Goal: Task Accomplishment & Management: Manage account settings

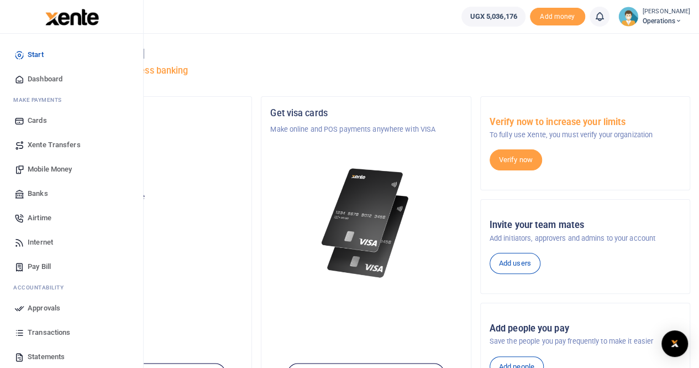
click at [41, 170] on span "Mobile Money" at bounding box center [50, 169] width 44 height 11
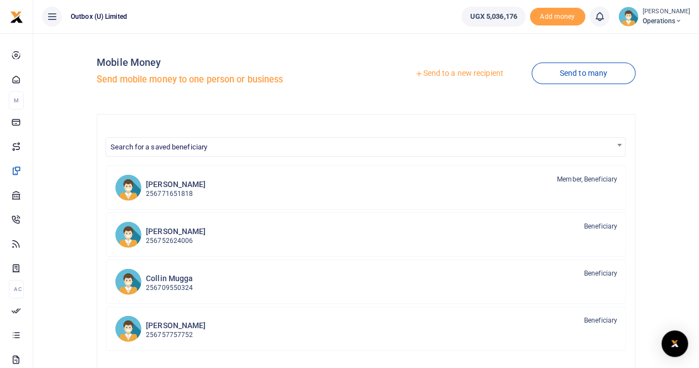
click at [465, 72] on link "Send to a new recipient" at bounding box center [459, 74] width 144 height 20
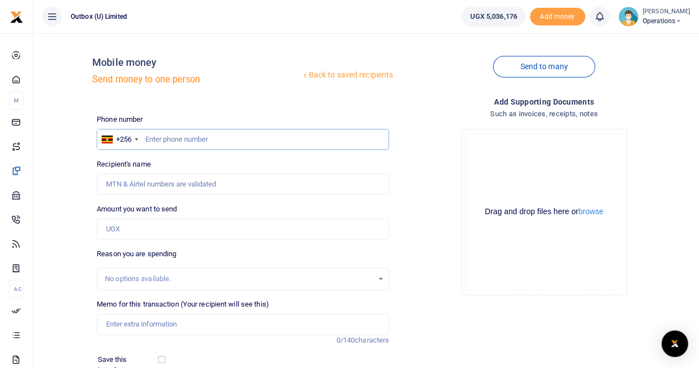
click at [168, 138] on input "text" at bounding box center [243, 139] width 292 height 21
paste input "762 801 233"
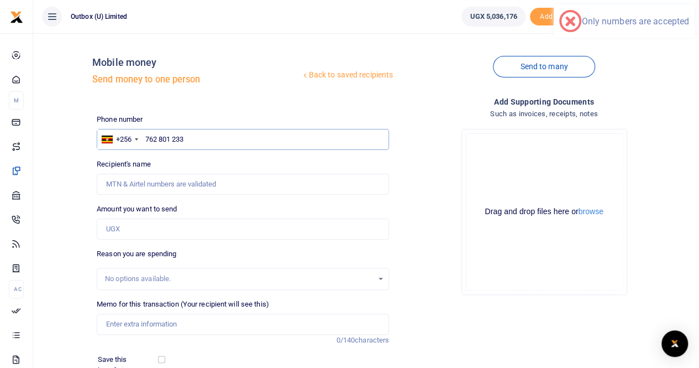
click at [172, 138] on input "762 801 233" at bounding box center [243, 139] width 292 height 21
type input "762801233"
type input "Racheal Nassuuna"
type input "762801233"
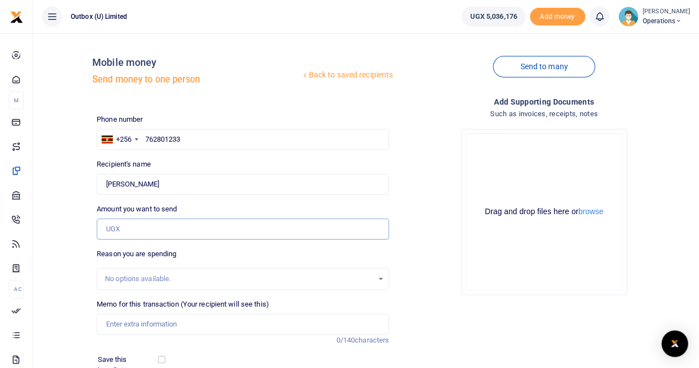
click at [133, 227] on input "Amount you want to send" at bounding box center [243, 228] width 292 height 21
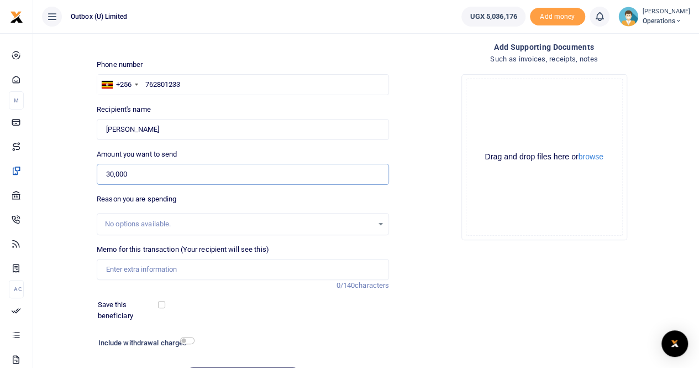
scroll to position [55, 0]
type input "30,000"
click at [116, 270] on input "Memo for this transaction (Your recipient will see this)" at bounding box center [243, 268] width 292 height 21
type input "10X Logistical Support For The 10X Team at Trade Fair"
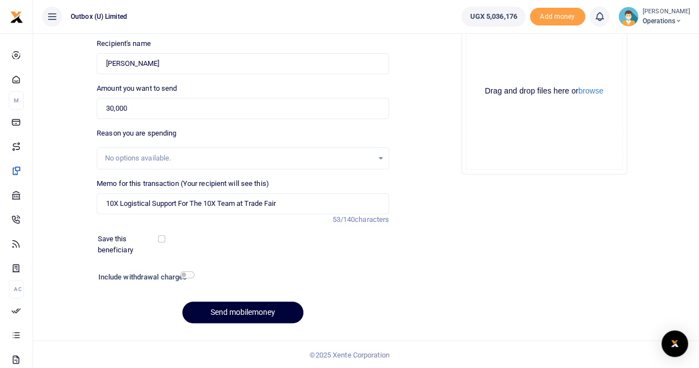
click at [224, 310] on button "Send mobilemoney" at bounding box center [242, 312] width 121 height 22
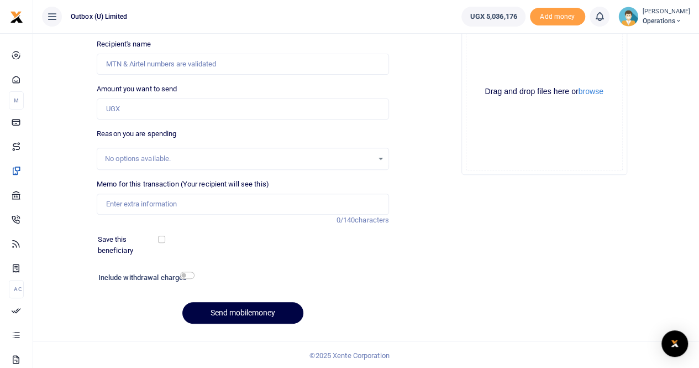
scroll to position [120, 0]
click at [198, 65] on input "Recipient's name" at bounding box center [243, 64] width 292 height 21
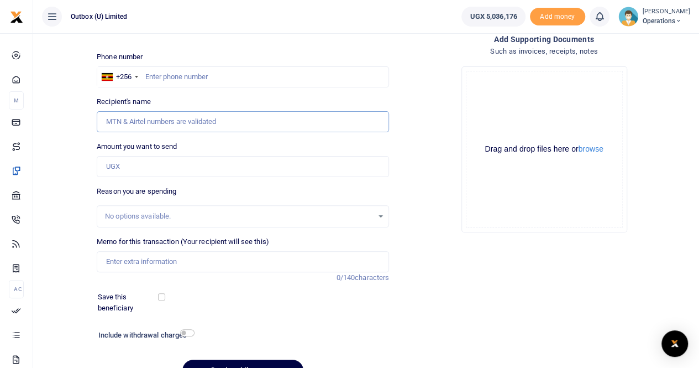
scroll to position [47, 0]
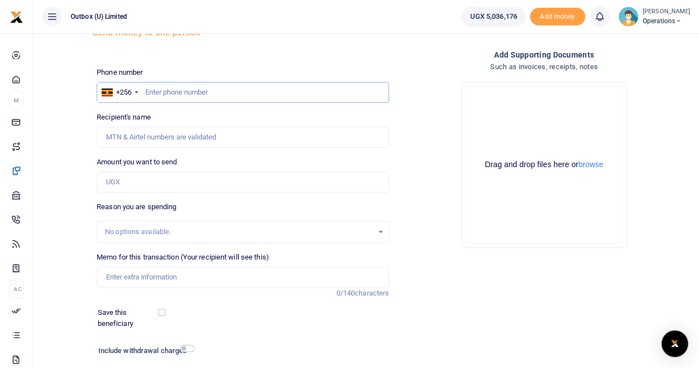
click at [193, 90] on input "text" at bounding box center [243, 92] width 292 height 21
paste input "706 288 347"
click at [176, 92] on input "706 288 347" at bounding box center [243, 92] width 292 height 21
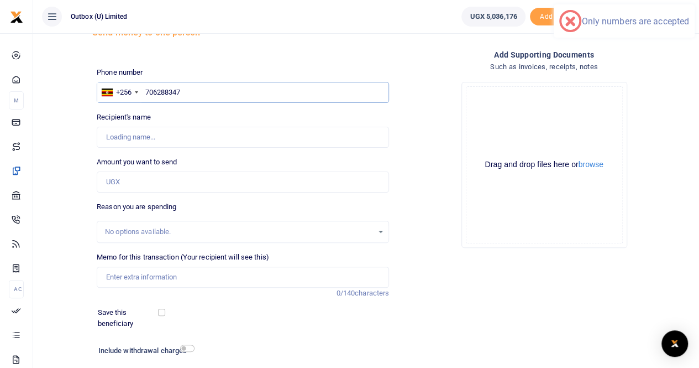
type input "706288347"
click at [113, 184] on input "Amount you want to send" at bounding box center [243, 181] width 292 height 21
type input "30"
type input "Daniel Nuwandinda"
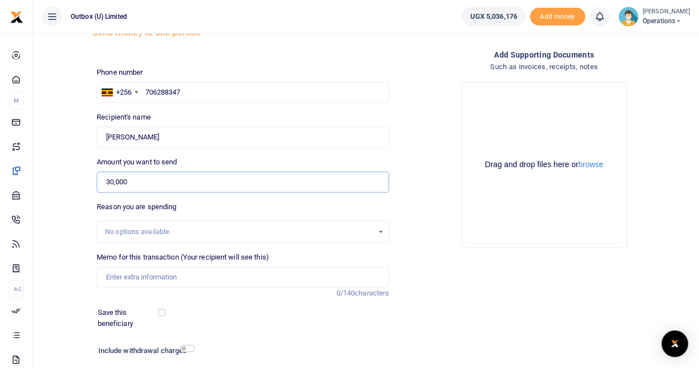
type input "30,000"
click at [114, 279] on input "Memo for this transaction (Your recipient will see this)" at bounding box center [243, 276] width 292 height 21
type input "10X Logistical Support For The 10X Team at Trade Fair"
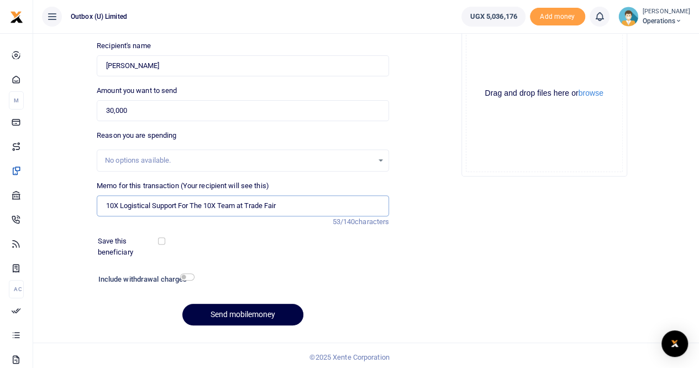
scroll to position [119, 0]
click at [255, 313] on button "Send mobilemoney" at bounding box center [242, 314] width 121 height 22
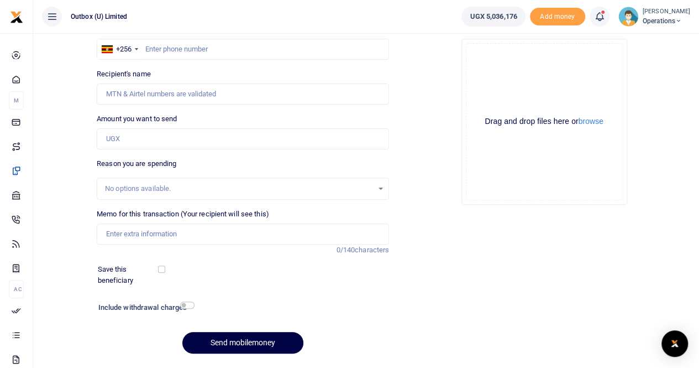
scroll to position [88, 0]
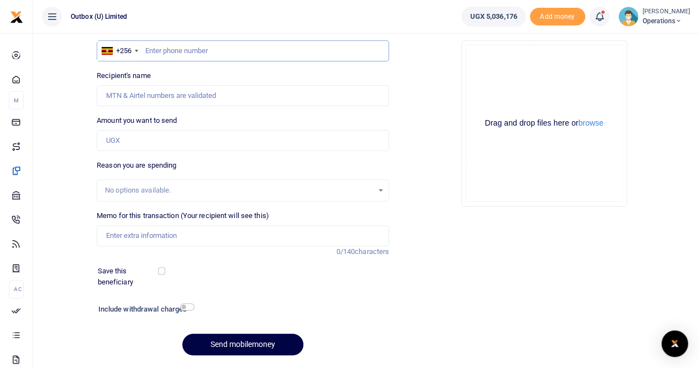
click at [170, 49] on input "text" at bounding box center [243, 50] width 292 height 21
paste input "783 717 973"
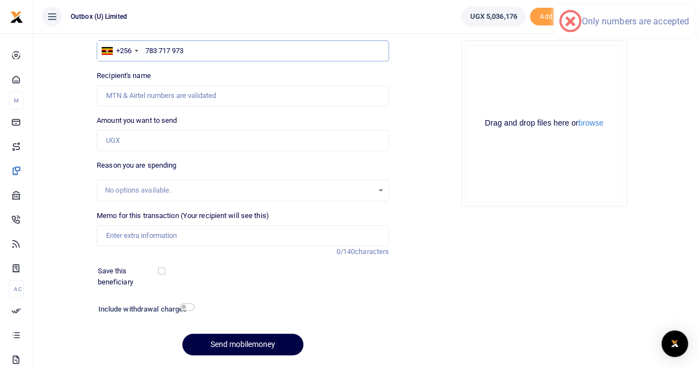
click at [173, 49] on input "783 717 973" at bounding box center [243, 50] width 292 height 21
type input "783717973"
type input "Druscilla Patience Magezi"
type input "783717973"
click at [134, 139] on input "Amount you want to send" at bounding box center [243, 140] width 292 height 21
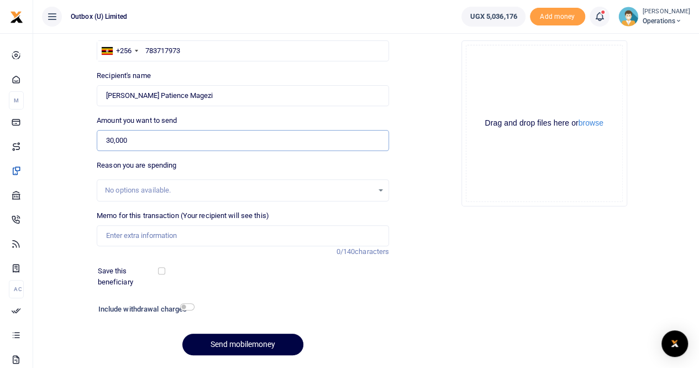
type input "30,000"
click at [126, 236] on input "Memo for this transaction (Your recipient will see this)" at bounding box center [243, 235] width 292 height 21
type input "l"
type input "10X Logistical Support For The 10X Team at Trade Fair"
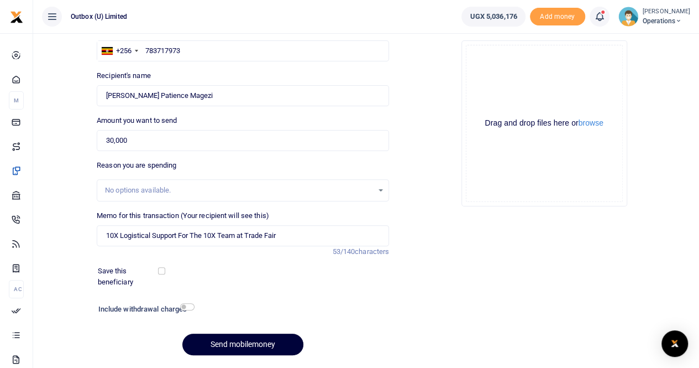
click at [231, 343] on button "Send mobilemoney" at bounding box center [242, 344] width 121 height 22
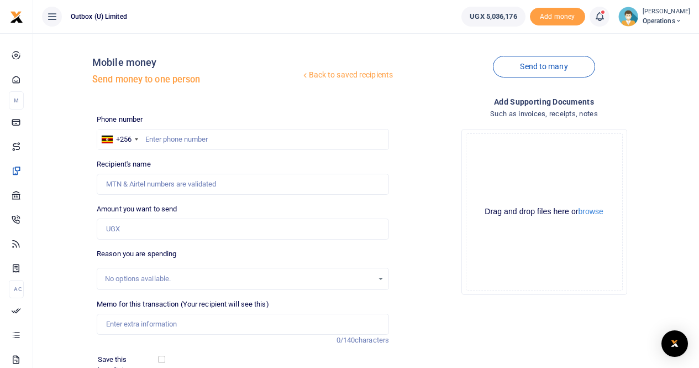
scroll to position [88, 0]
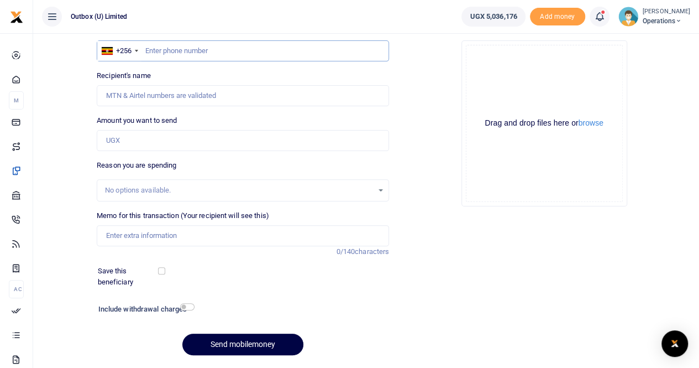
click at [191, 51] on input "text" at bounding box center [243, 50] width 292 height 21
paste input "0771 347 807"
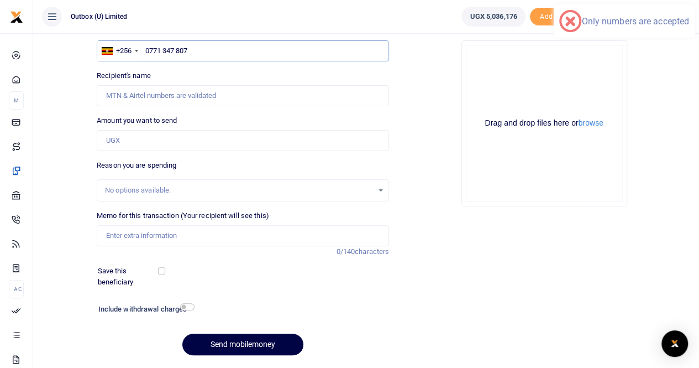
click at [178, 50] on input "0771 347 807" at bounding box center [243, 50] width 292 height 21
type input "0771347807"
type input "[PERSON_NAME]"
click at [149, 49] on input "0771347807" at bounding box center [243, 50] width 292 height 21
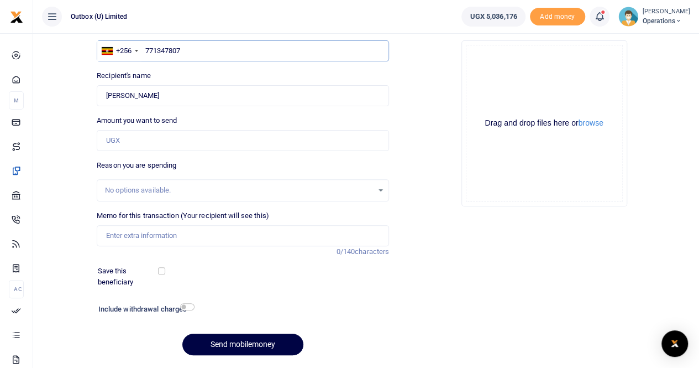
type input "771347807"
click at [129, 140] on input "Amount you want to send" at bounding box center [243, 140] width 292 height 21
type input "30,000"
click at [126, 237] on input "Memo for this transaction (Your recipient will see this)" at bounding box center [243, 235] width 292 height 21
type input "10X Logistical Support For The 10X Team at Trade Fair"
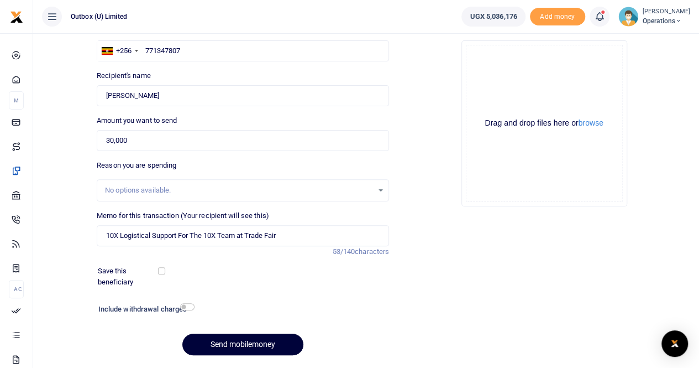
click at [226, 339] on button "Send mobilemoney" at bounding box center [242, 344] width 121 height 22
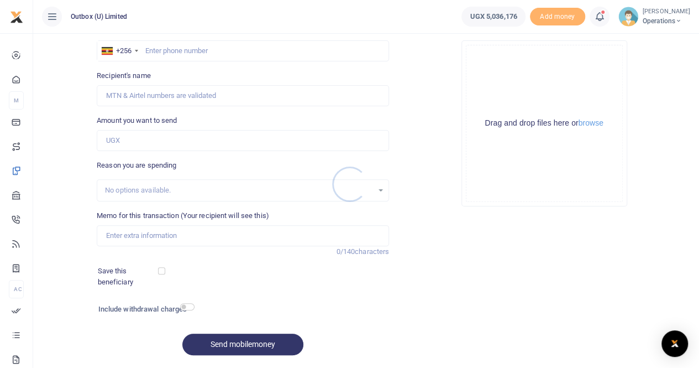
scroll to position [88, 0]
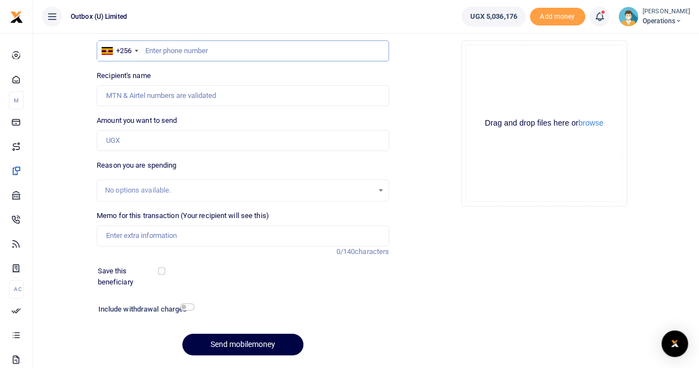
click at [212, 48] on input "text" at bounding box center [243, 50] width 292 height 21
paste input "786 425 400"
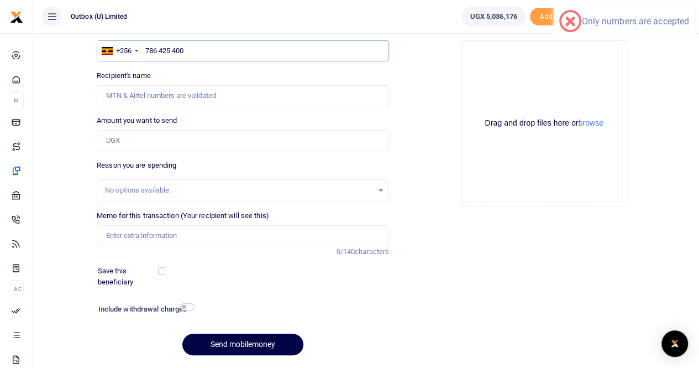
click at [173, 51] on input "786 425 400" at bounding box center [243, 50] width 292 height 21
type input "786425400"
type input "Vanitah Kajumba"
type input "786425400"
click at [144, 138] on input "Amount you want to send" at bounding box center [243, 140] width 292 height 21
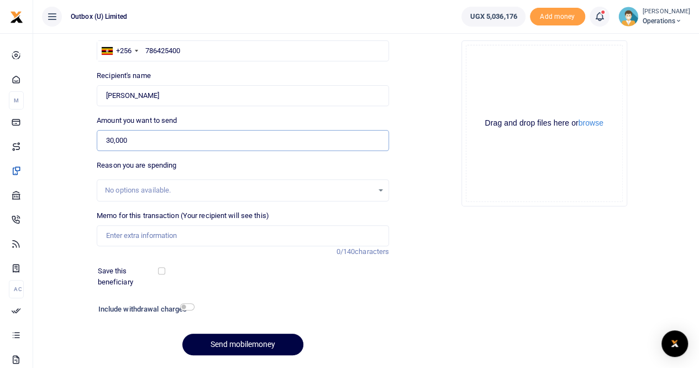
type input "30,000"
click at [138, 239] on input "Memo for this transaction (Your recipient will see this)" at bounding box center [243, 235] width 292 height 21
type input "10X Logistical Support For The 10X Team at Trade Fair"
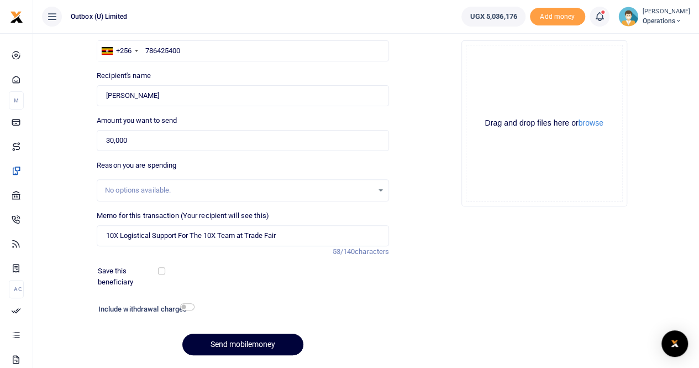
click at [216, 342] on button "Send mobilemoney" at bounding box center [242, 344] width 121 height 22
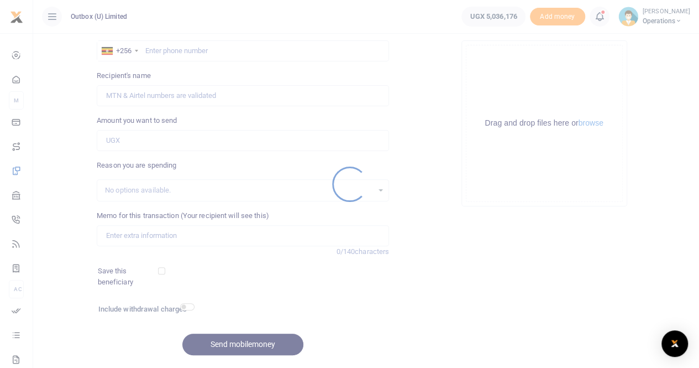
scroll to position [88, 0]
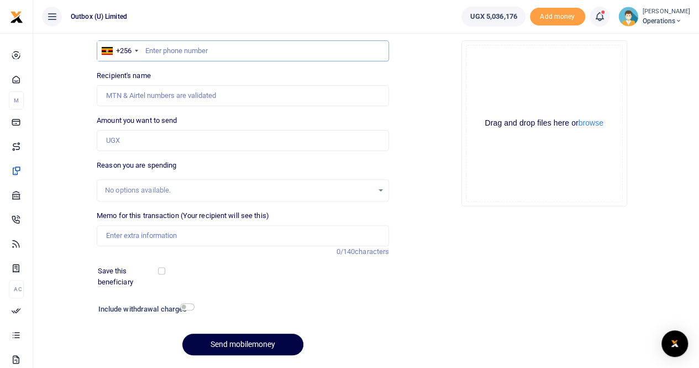
click at [198, 48] on input "text" at bounding box center [243, 50] width 292 height 21
paste input "0702 933 489"
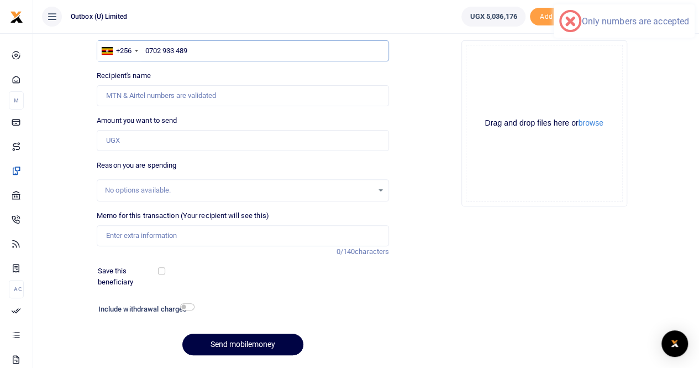
click at [177, 51] on input "0702 933 489" at bounding box center [243, 50] width 292 height 21
type input "702933489"
type input "[PERSON_NAME]"
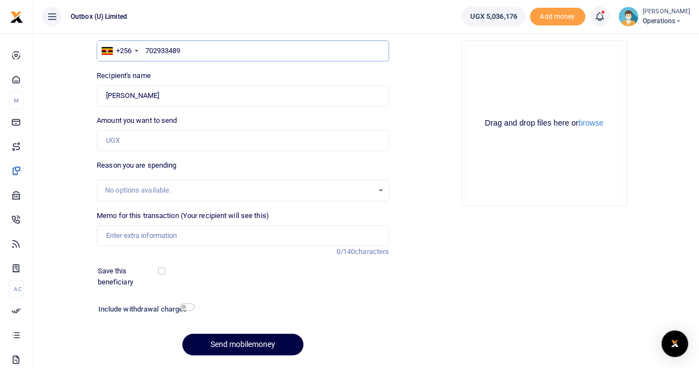
type input "702933489"
click at [132, 139] on input "Amount you want to send" at bounding box center [243, 140] width 292 height 21
type input "30,000"
click at [132, 234] on input "Memo for this transaction (Your recipient will see this)" at bounding box center [243, 235] width 292 height 21
type input "10X Logistical Support For The 10X Team at Trade Fair"
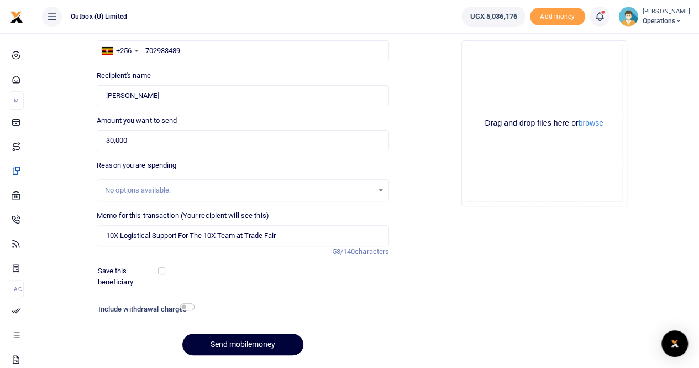
click at [221, 342] on button "Send mobilemoney" at bounding box center [242, 344] width 121 height 22
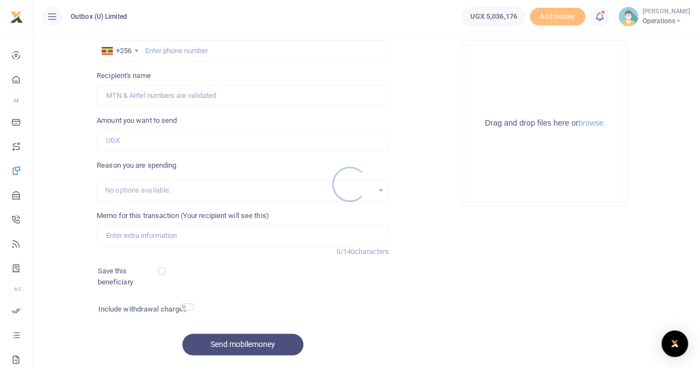
scroll to position [88, 0]
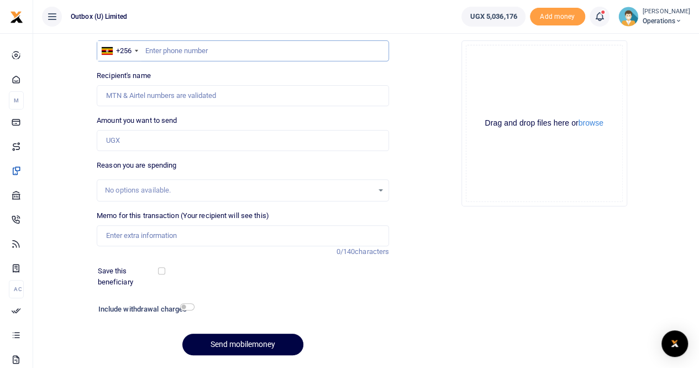
click at [189, 55] on input "text" at bounding box center [243, 50] width 292 height 21
paste input "707 731 854"
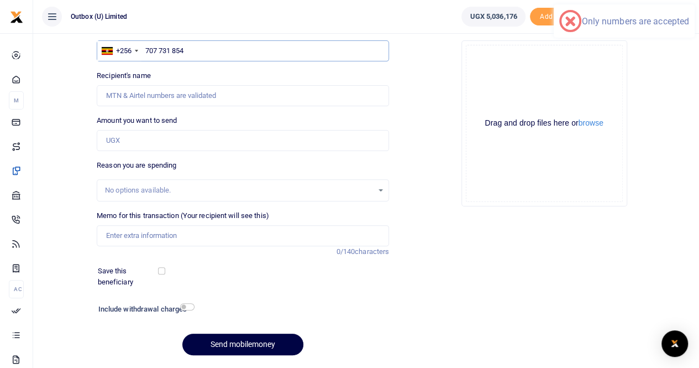
click at [174, 49] on input "707 731 854" at bounding box center [243, 50] width 292 height 21
type input "707731854"
type input "Mark Kasule"
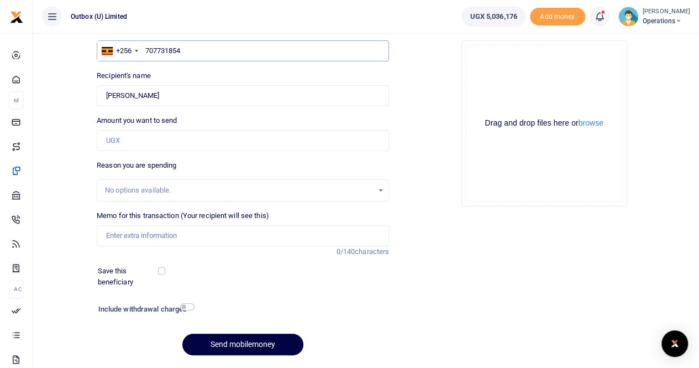
type input "707731854"
click at [125, 137] on input "Amount you want to send" at bounding box center [243, 140] width 292 height 21
type input "30,000"
click at [130, 234] on input "Memo for this transaction (Your recipient will see this)" at bounding box center [243, 235] width 292 height 21
type input "10X Logistical Support For The 10X Team at Trade Fair"
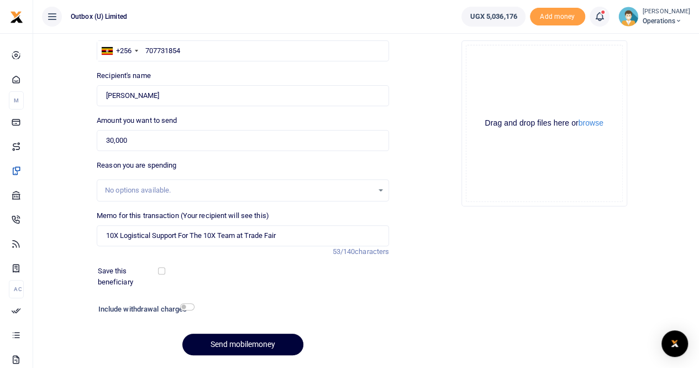
click at [233, 341] on button "Send mobilemoney" at bounding box center [242, 344] width 121 height 22
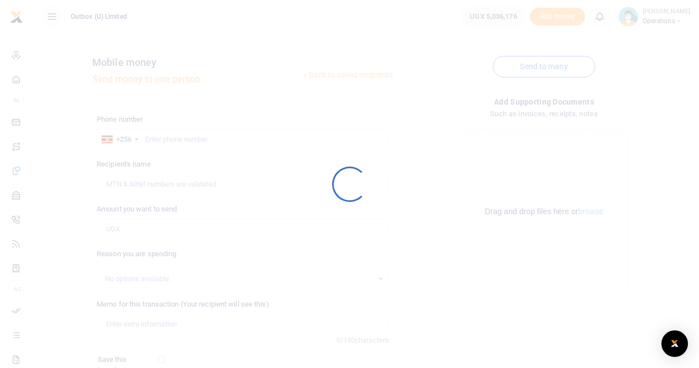
scroll to position [88, 0]
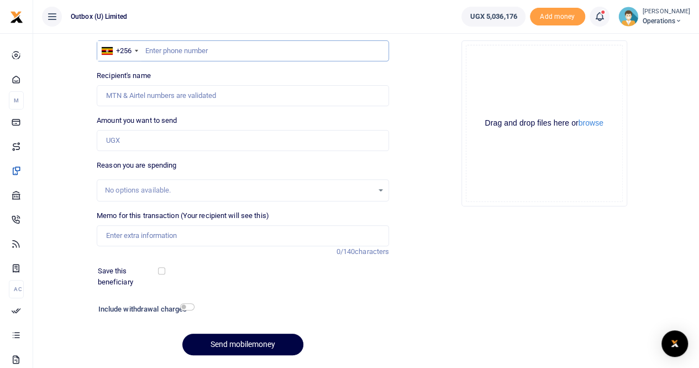
click at [233, 52] on input "text" at bounding box center [243, 50] width 292 height 21
paste input "703 456 700"
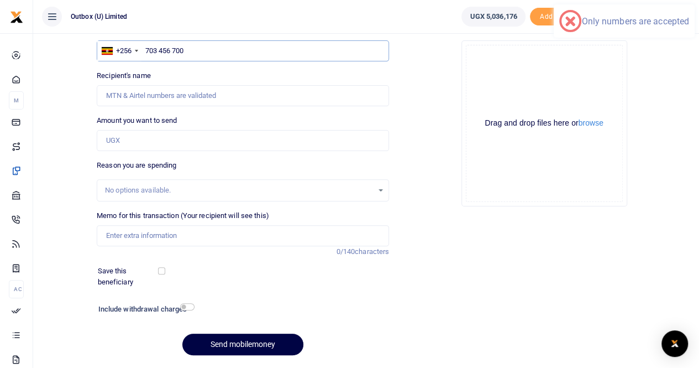
click at [172, 50] on input "703 456 700" at bounding box center [243, 50] width 292 height 21
type input "703456700"
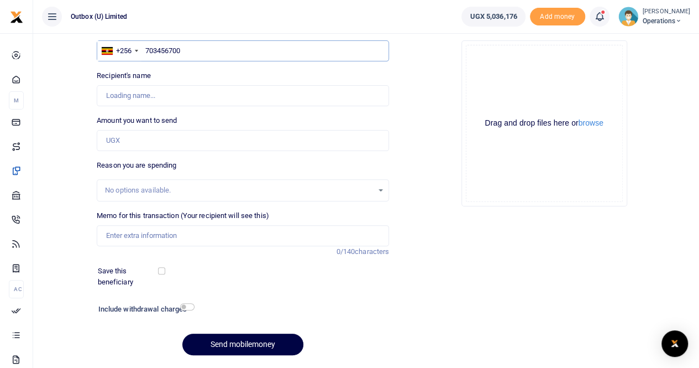
type input "[PERSON_NAME] Mumbere"
type input "703456700"
click at [117, 140] on input "Amount you want to send" at bounding box center [243, 140] width 292 height 21
type input "30,000"
click at [127, 236] on input "Memo for this transaction (Your recipient will see this)" at bounding box center [243, 235] width 292 height 21
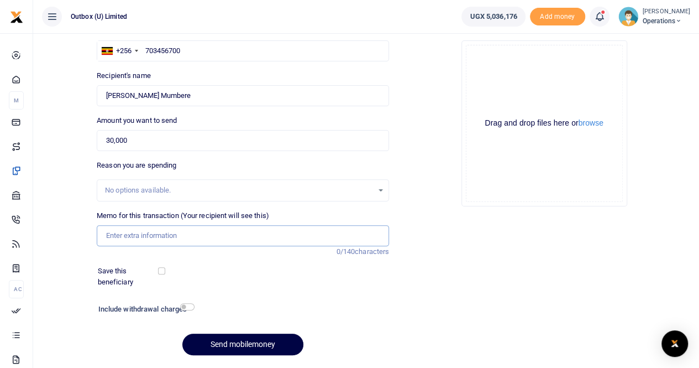
type input "10X Logistical Support For The 10X Team at Trade Fair"
click at [224, 341] on button "Send mobilemoney" at bounding box center [242, 344] width 121 height 22
click at [185, 50] on input "text" at bounding box center [243, 50] width 292 height 21
paste input "702 933 489"
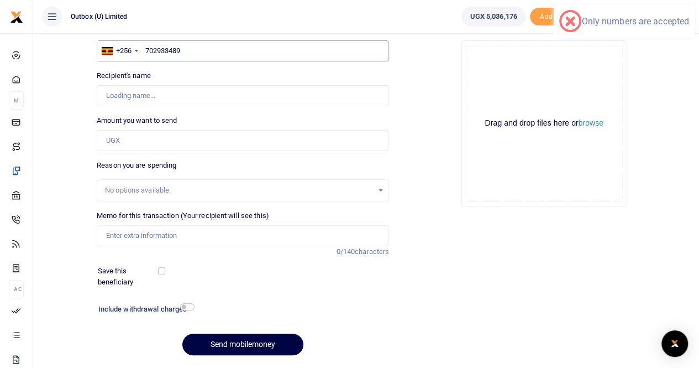
type input "702933489"
click at [121, 139] on input "Amount you want to send" at bounding box center [243, 140] width 292 height 21
type input "20"
type input "Nuhu Okello"
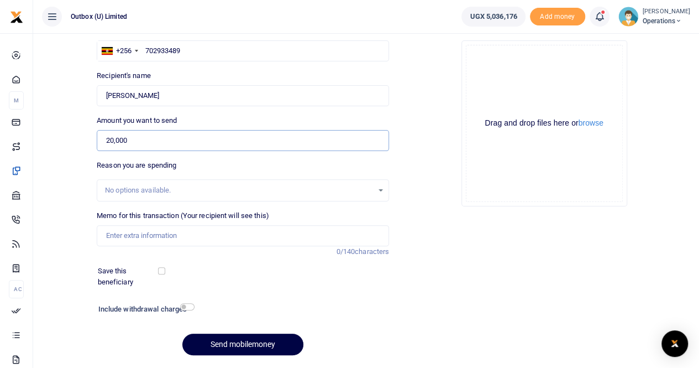
type input "20,000"
click at [135, 238] on input "Memo for this transaction (Your recipient will see this)" at bounding box center [243, 235] width 292 height 21
type input "10X Logistical Support For The 10X Team at Trade Fair"
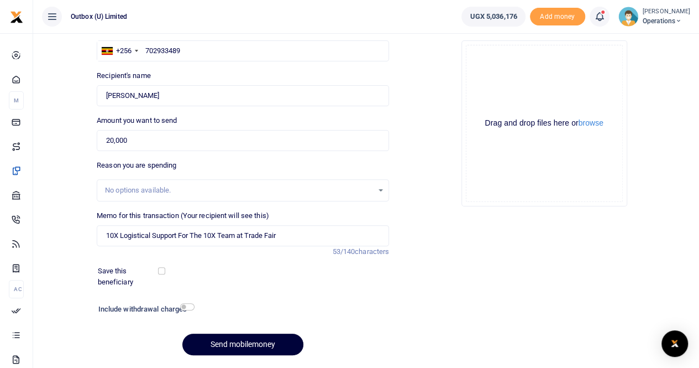
click at [223, 343] on button "Send mobilemoney" at bounding box center [242, 344] width 121 height 22
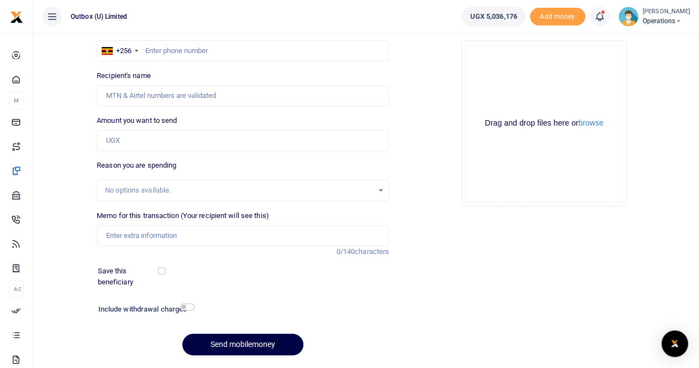
scroll to position [88, 0]
click at [200, 53] on input "text" at bounding box center [243, 50] width 292 height 21
paste input "784 781 095"
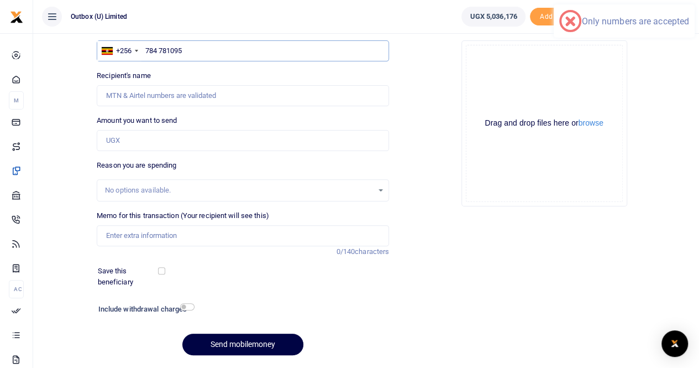
type input "784781095"
type input "Radius John Okudach"
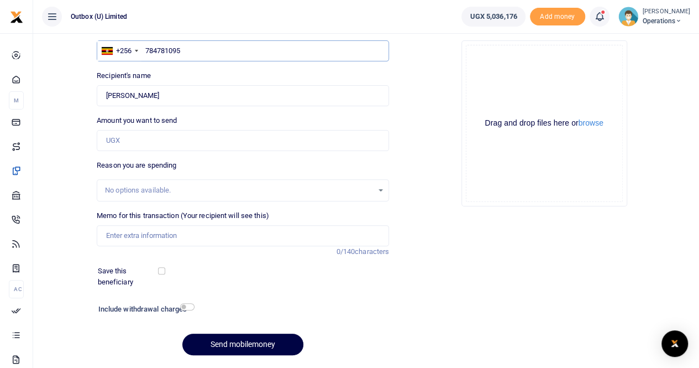
type input "784781095"
click at [125, 139] on input "Amount you want to send" at bounding box center [243, 140] width 292 height 21
type input "22,500"
click at [137, 237] on input "Memo for this transaction (Your recipient will see this)" at bounding box center [243, 235] width 292 height 21
type input "10X Logistical Support For The 10X Team at Trade Fair"
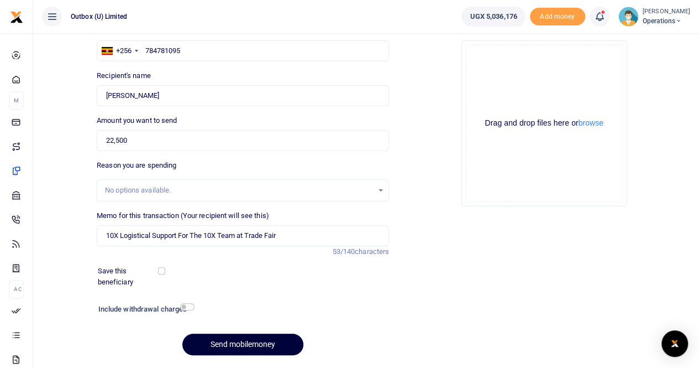
click at [231, 343] on button "Send mobilemoney" at bounding box center [242, 344] width 121 height 22
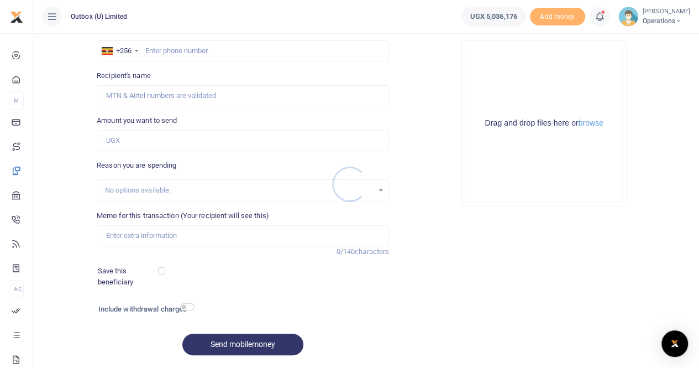
scroll to position [88, 0]
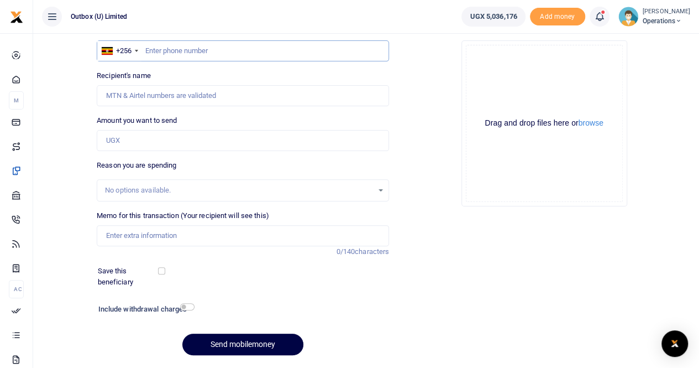
click at [208, 54] on input "text" at bounding box center [243, 50] width 292 height 21
paste input "0762 801 233"
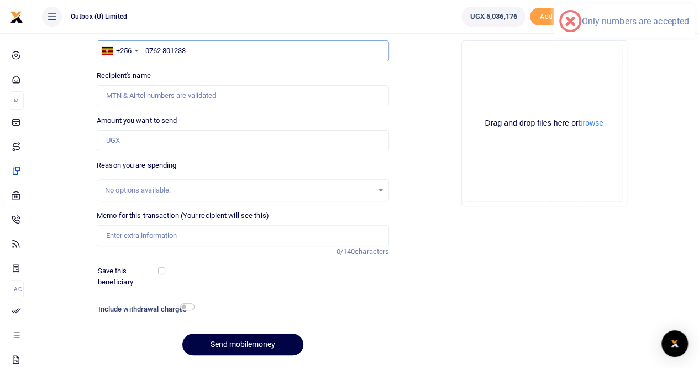
type input "0762801233"
type input "[PERSON_NAME]"
type input "0762801233"
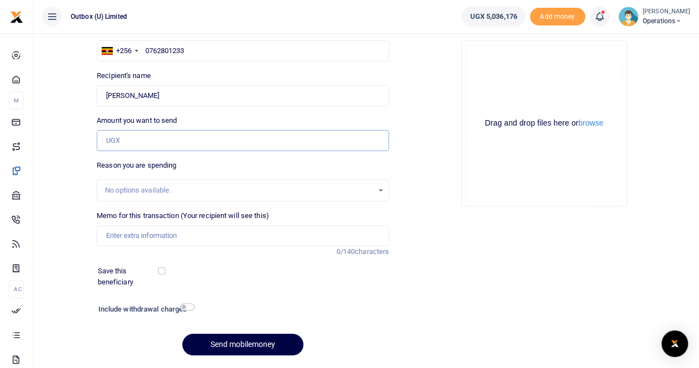
click at [142, 137] on input "Amount you want to send" at bounding box center [243, 140] width 292 height 21
type input "30,000"
click at [147, 236] on input "Memo for this transaction (Your recipient will see this)" at bounding box center [243, 235] width 292 height 21
type input "10X Logistical Support For The 10X Team at Trade Fair"
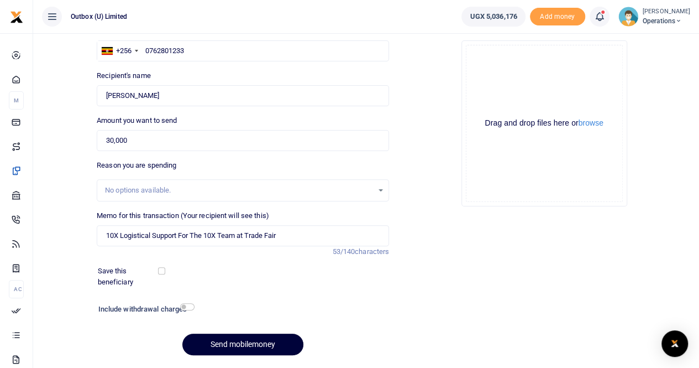
click at [238, 341] on button "Send mobilemoney" at bounding box center [242, 344] width 121 height 22
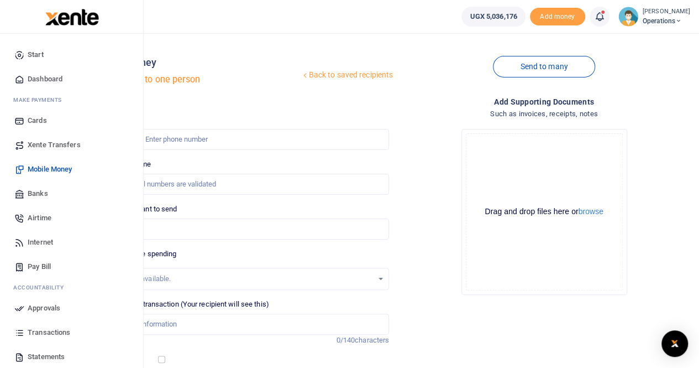
click at [40, 76] on span "Dashboard" at bounding box center [45, 79] width 35 height 11
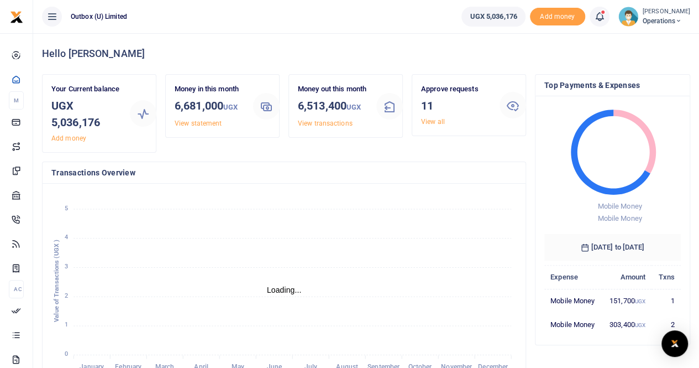
scroll to position [9, 9]
click at [430, 123] on link "View all" at bounding box center [433, 122] width 24 height 8
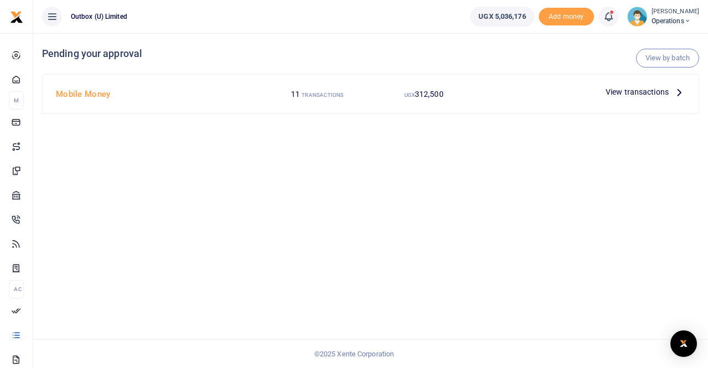
click at [631, 91] on span "View transactions" at bounding box center [636, 92] width 63 height 12
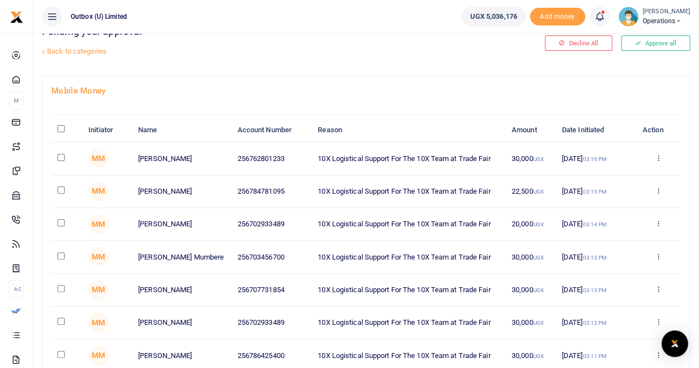
scroll to position [23, 0]
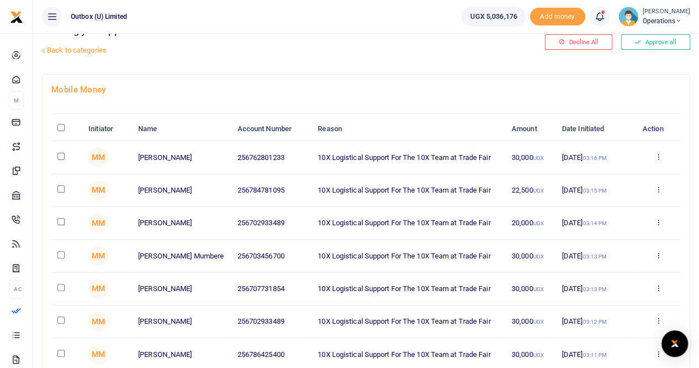
click at [60, 320] on input "checkbox" at bounding box center [60, 319] width 7 height 7
checkbox input "true"
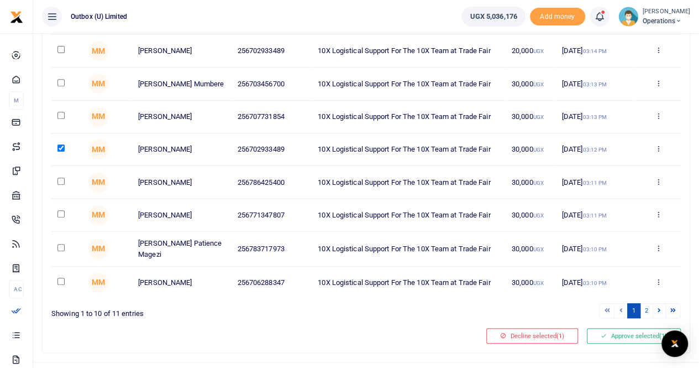
scroll to position [196, 0]
click at [531, 332] on button "Decline selected (1)" at bounding box center [533, 334] width 92 height 15
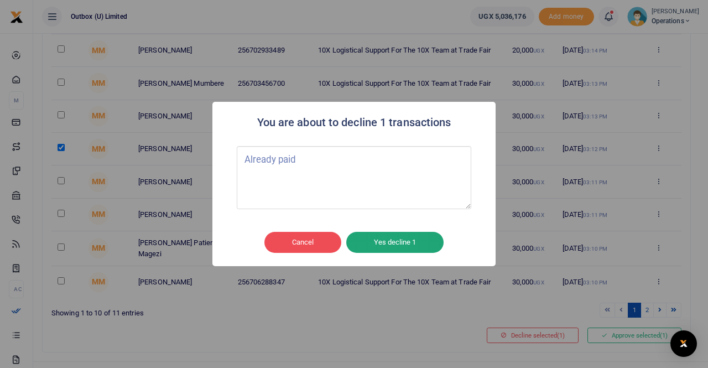
type textarea "Already paid"
click at [374, 240] on button "Yes decline 1" at bounding box center [394, 242] width 97 height 21
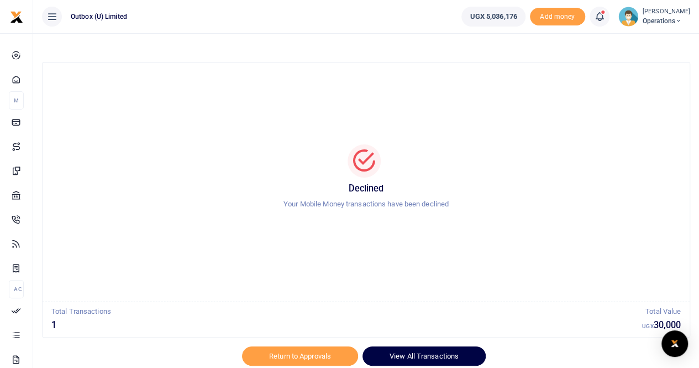
click at [396, 354] on link "View All Transactions" at bounding box center [424, 355] width 123 height 19
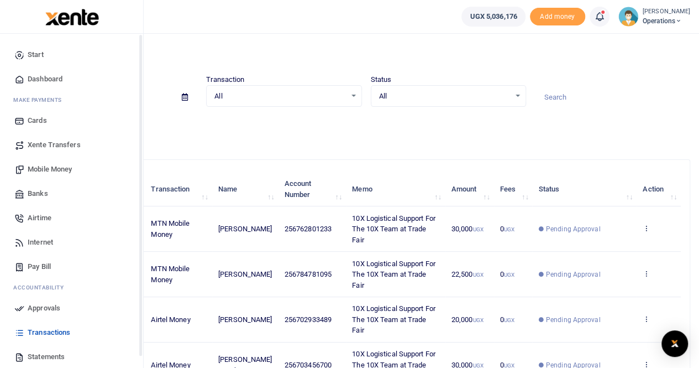
click at [36, 82] on span "Dashboard" at bounding box center [45, 79] width 35 height 11
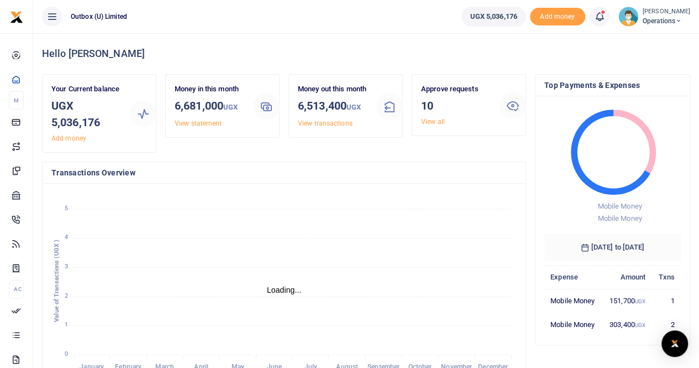
scroll to position [9, 9]
click at [434, 118] on link "View all" at bounding box center [433, 122] width 24 height 8
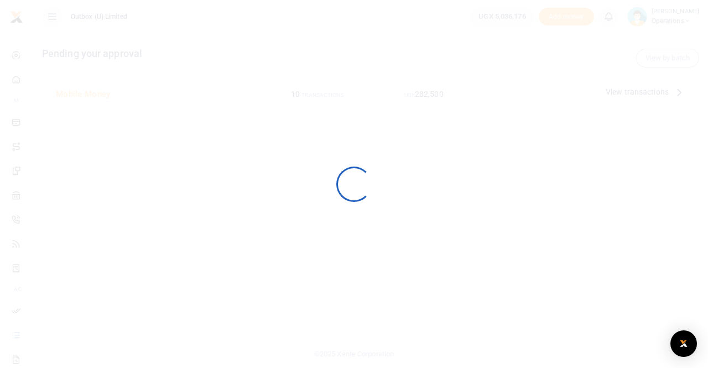
click at [432, 118] on div at bounding box center [354, 184] width 708 height 368
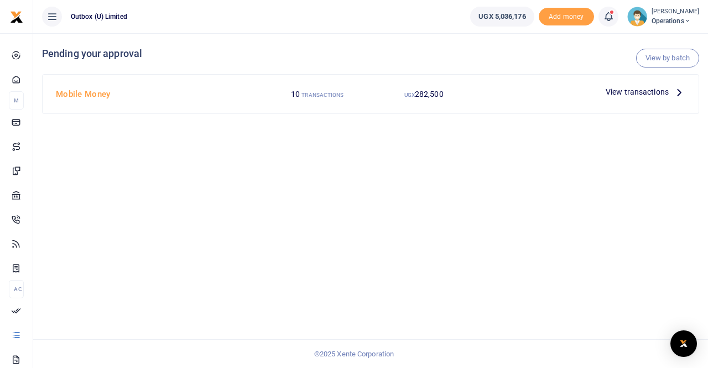
click at [624, 91] on span "View transactions" at bounding box center [636, 92] width 63 height 12
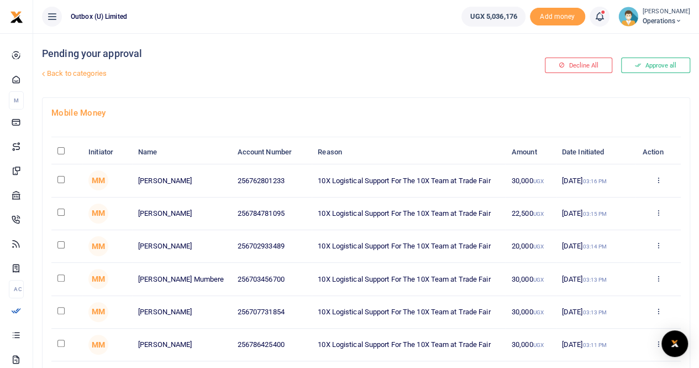
click at [61, 151] on input "\a \a : activate to sort column descending" at bounding box center [60, 150] width 7 height 7
checkbox input "true"
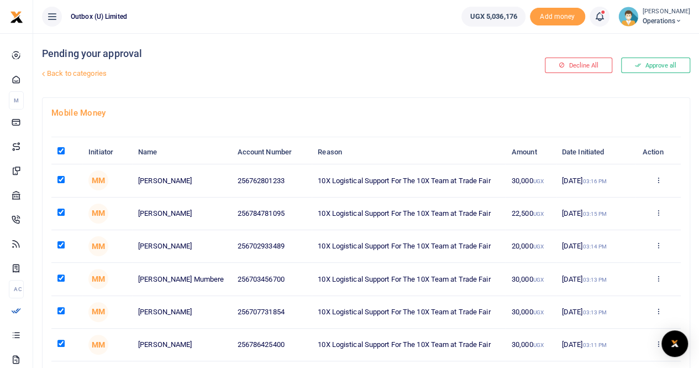
checkbox input "true"
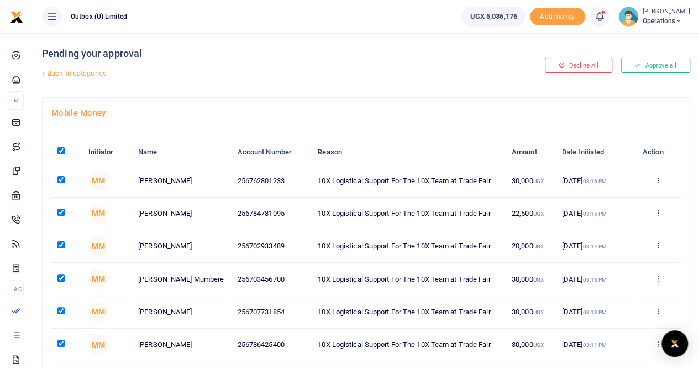
checkbox input "true"
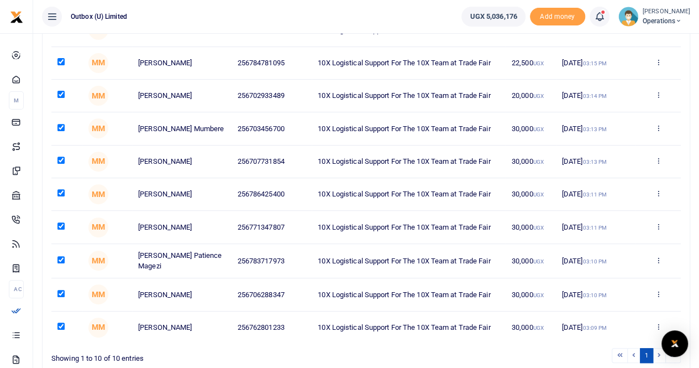
scroll to position [214, 0]
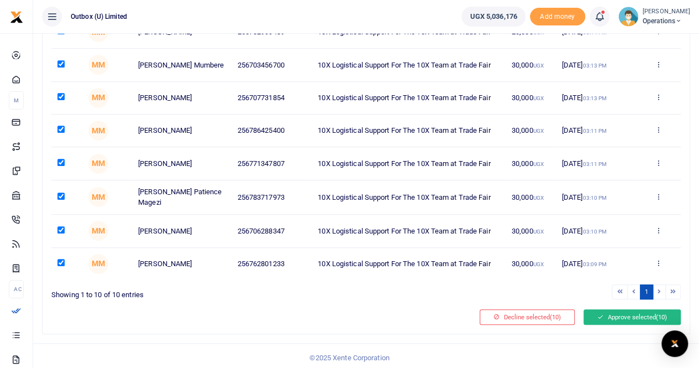
click at [630, 312] on button "Approve selected (10)" at bounding box center [632, 316] width 97 height 15
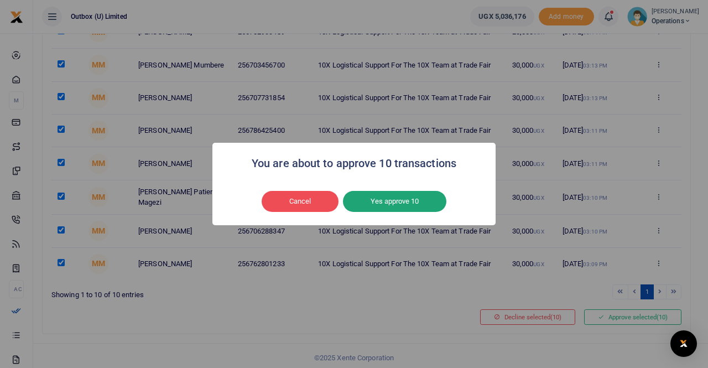
click at [391, 201] on button "Yes approve 10" at bounding box center [394, 201] width 103 height 21
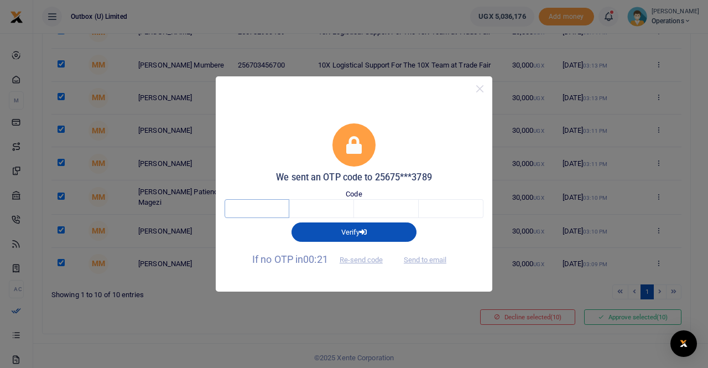
click at [255, 205] on input "text" at bounding box center [256, 208] width 65 height 19
type input "3"
type input "2"
type input "5"
type input "0"
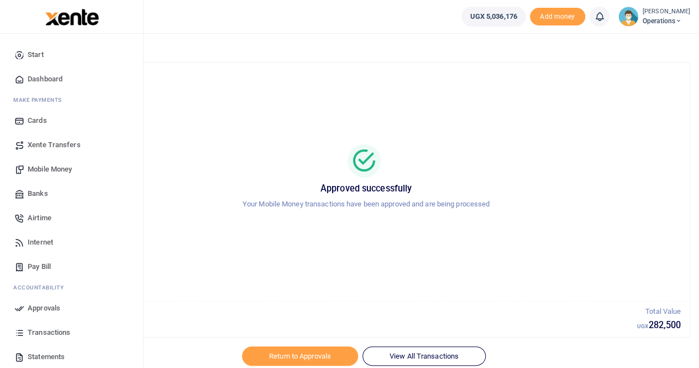
click at [36, 79] on span "Dashboard" at bounding box center [45, 79] width 35 height 11
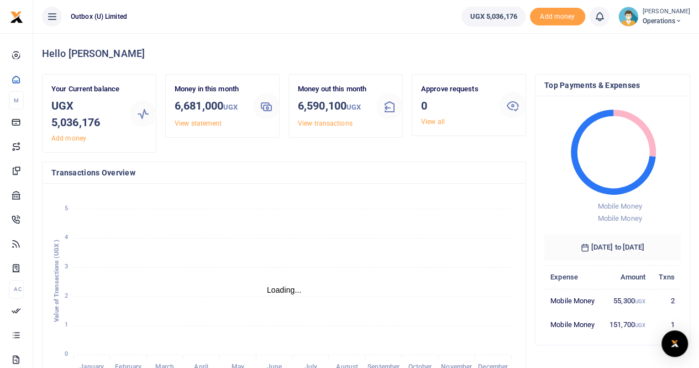
click at [666, 17] on span "Operations" at bounding box center [667, 21] width 48 height 10
click at [632, 83] on link "Logout" at bounding box center [640, 80] width 87 height 15
